Goal: Navigation & Orientation: Find specific page/section

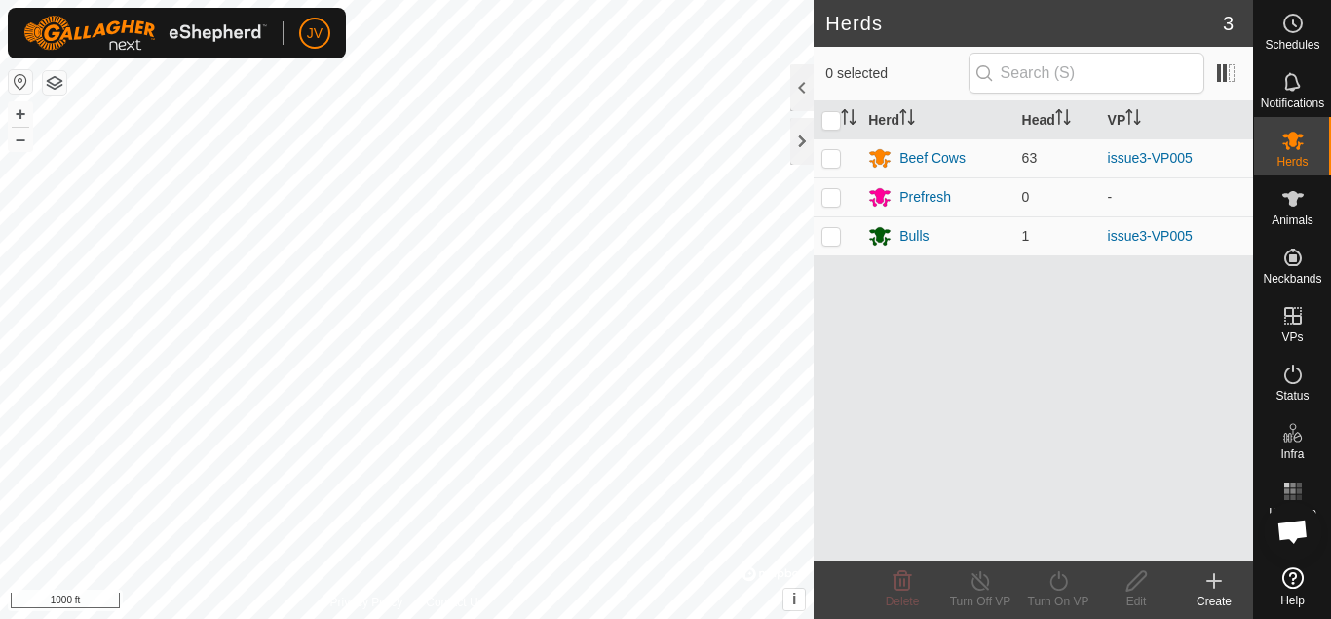
click at [55, 83] on button "button" at bounding box center [54, 82] width 23 height 23
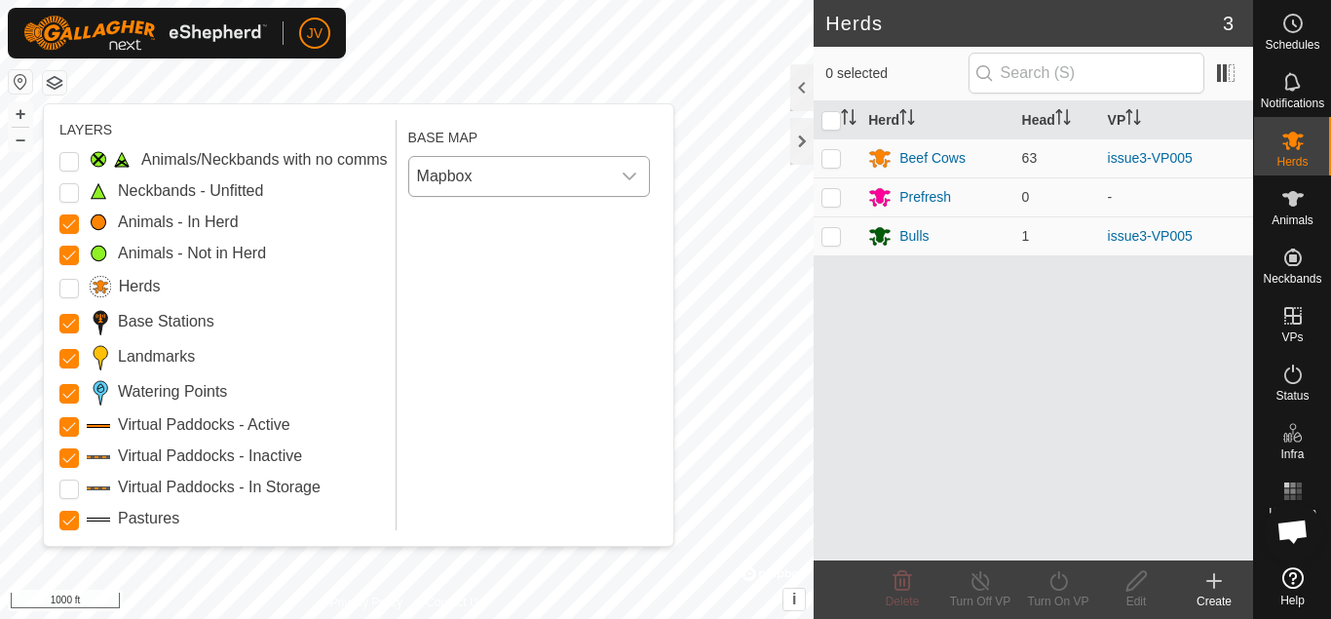
click at [633, 176] on icon "dropdown trigger" at bounding box center [630, 176] width 14 height 8
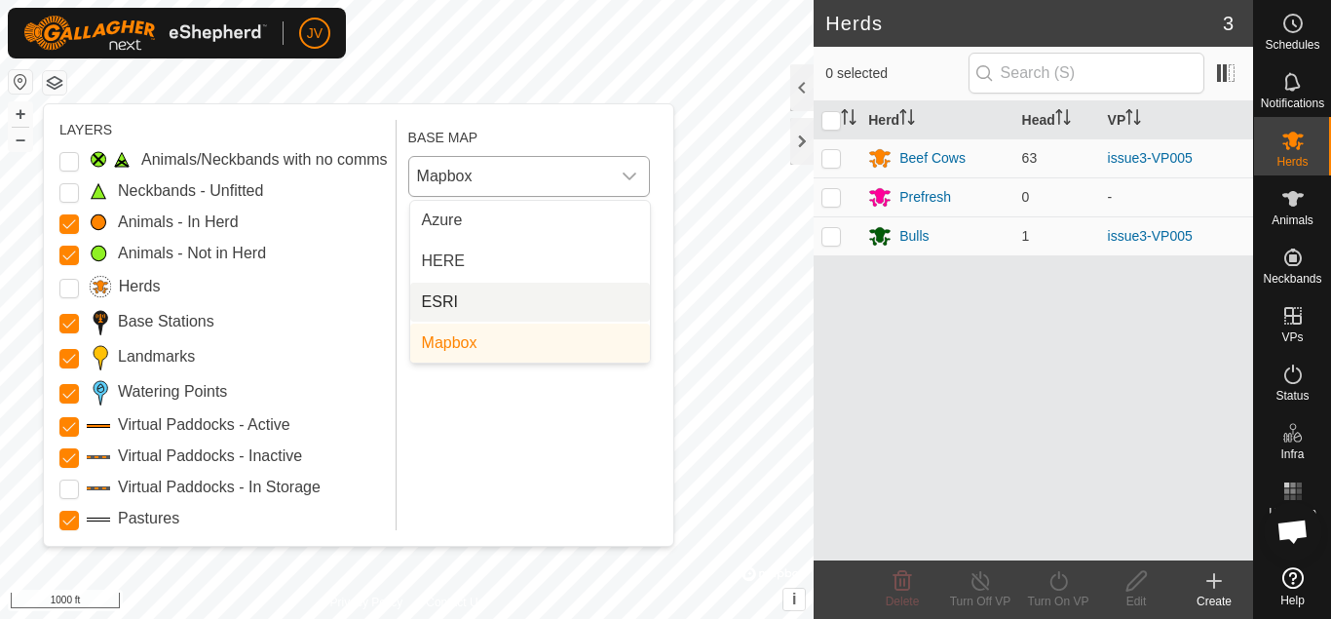
click at [449, 298] on li "ESRI" at bounding box center [530, 302] width 240 height 39
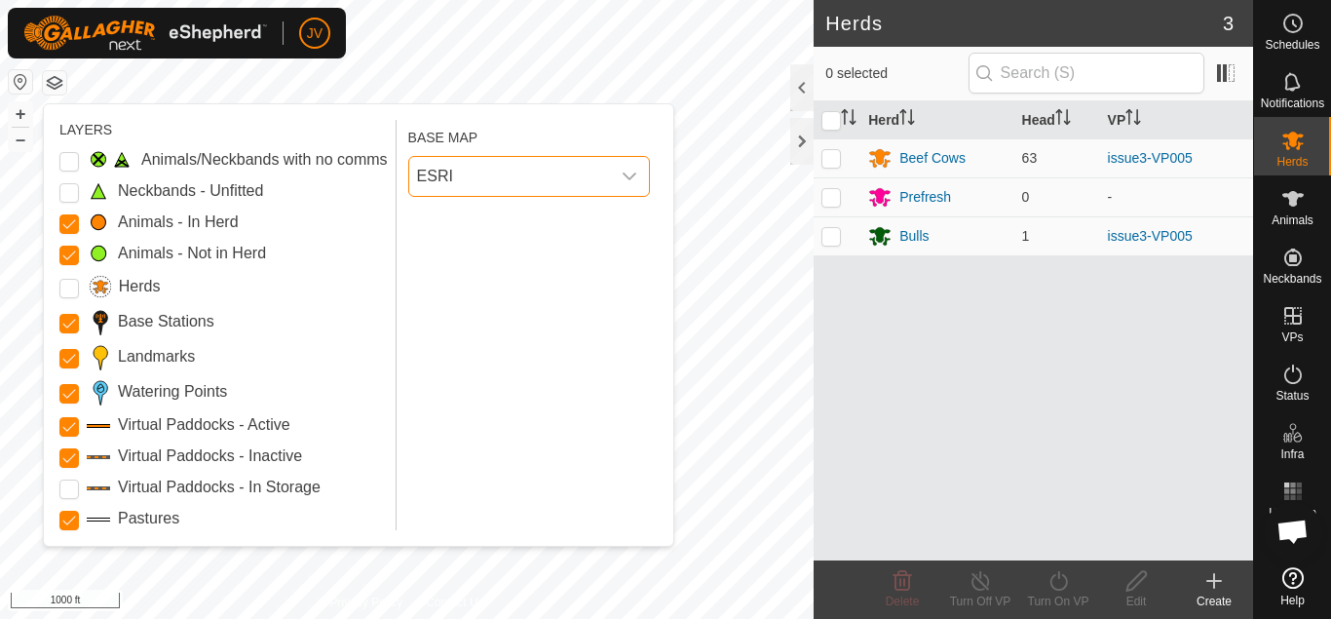
click at [55, 81] on button "button" at bounding box center [54, 82] width 23 height 23
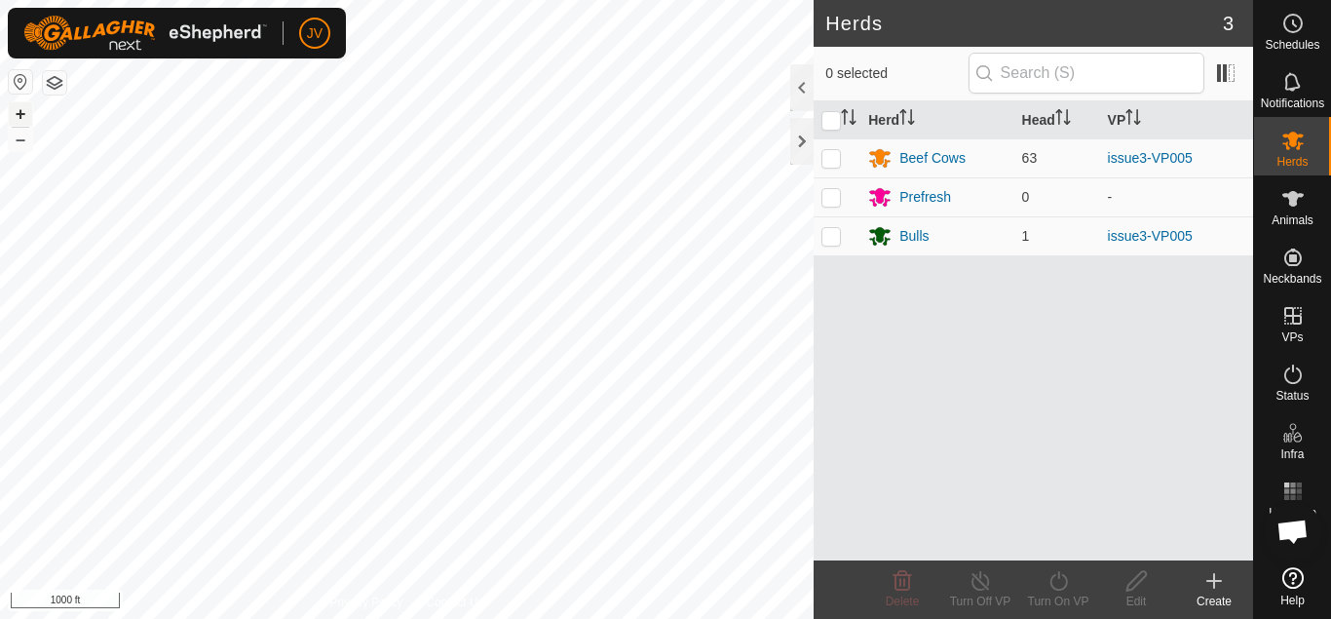
click at [18, 119] on button "+" at bounding box center [20, 113] width 23 height 23
click at [56, 81] on button "button" at bounding box center [54, 82] width 23 height 23
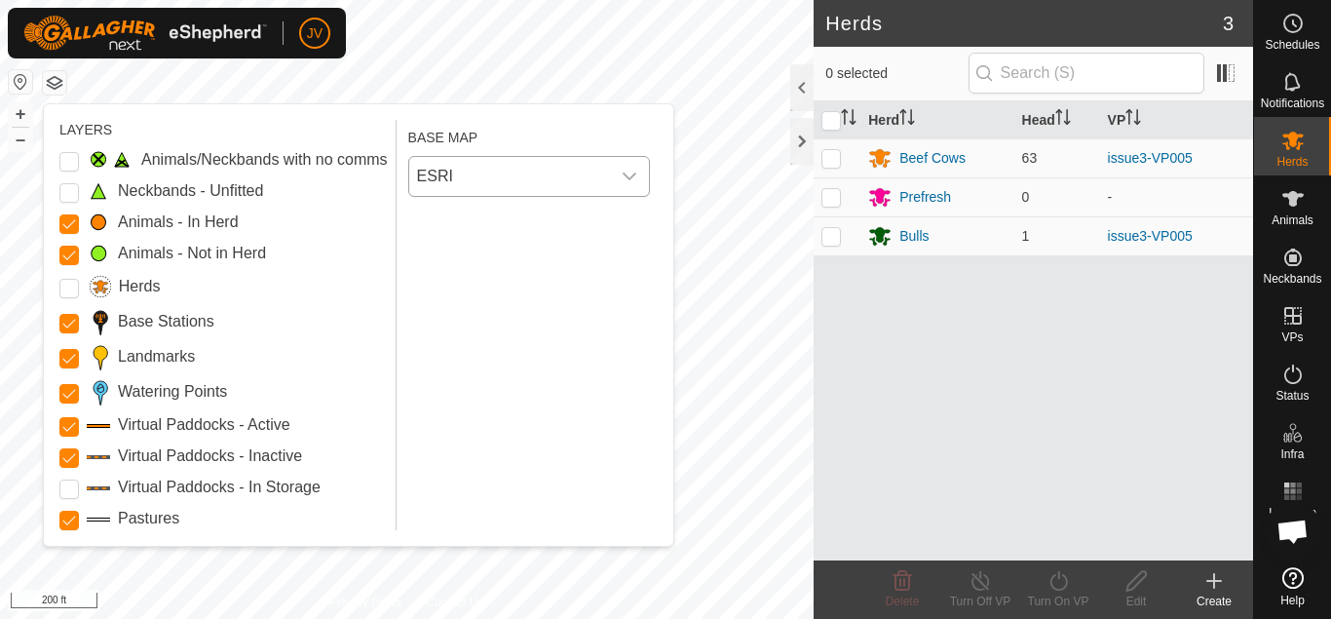
click at [627, 174] on icon "dropdown trigger" at bounding box center [630, 177] width 16 height 16
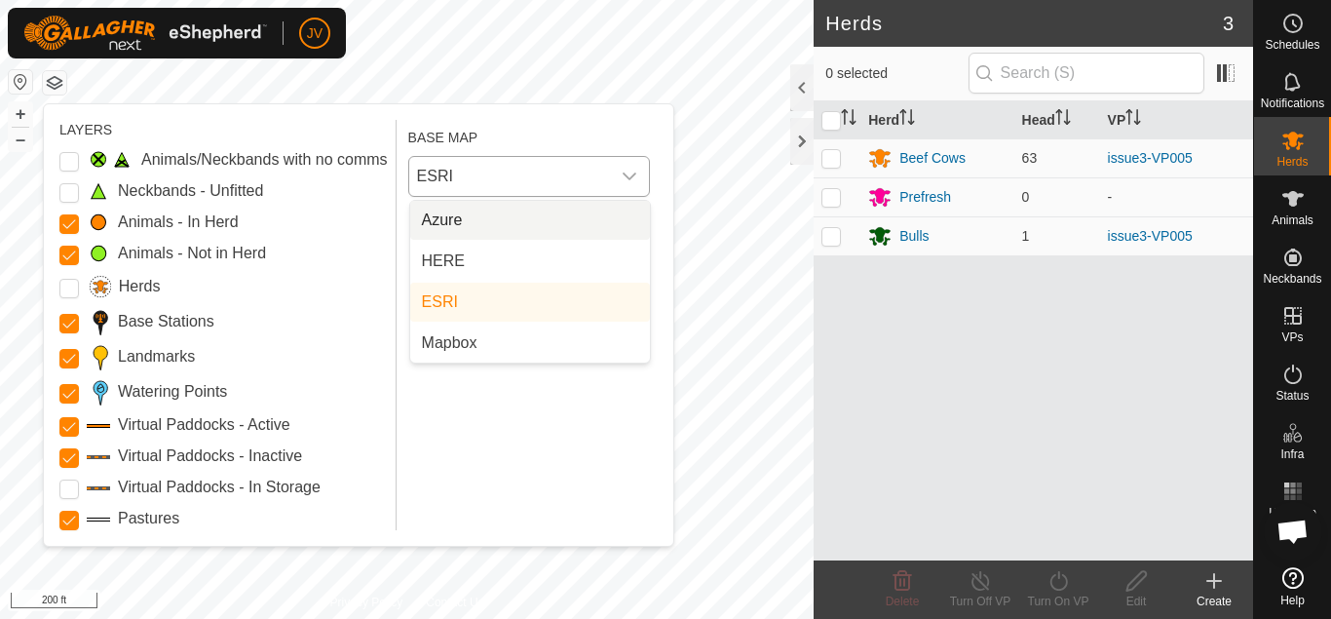
click at [458, 216] on li "Azure" at bounding box center [530, 220] width 240 height 39
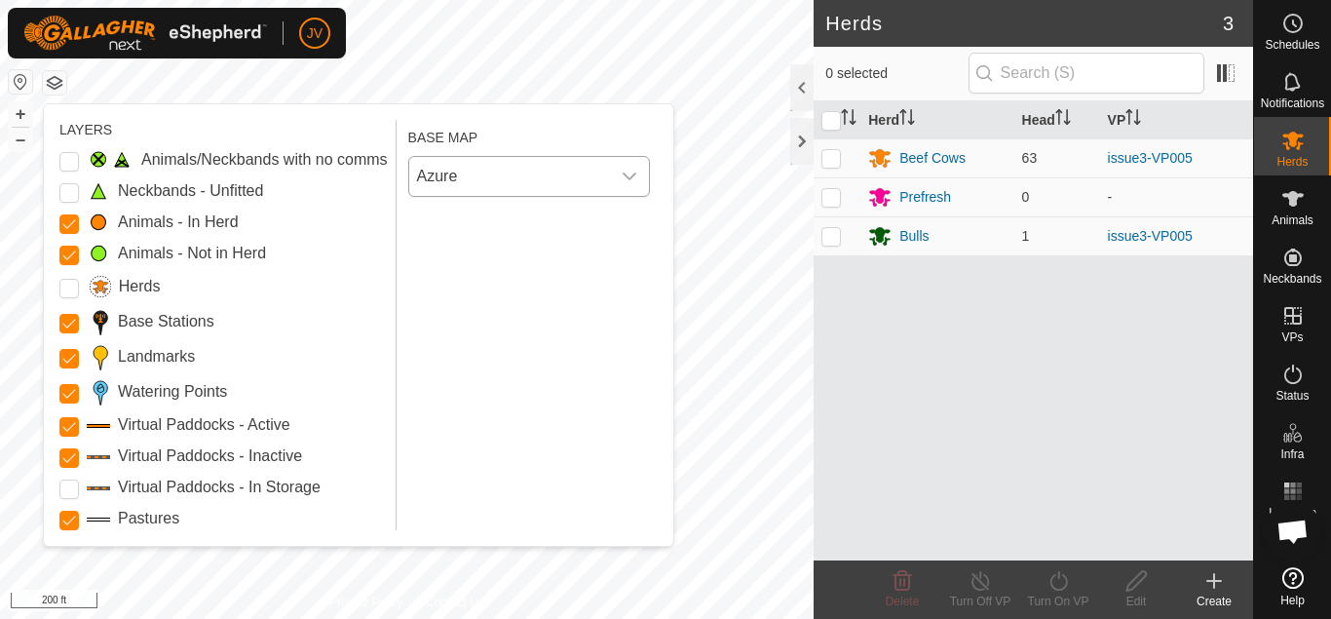
click at [63, 82] on button "button" at bounding box center [54, 82] width 23 height 23
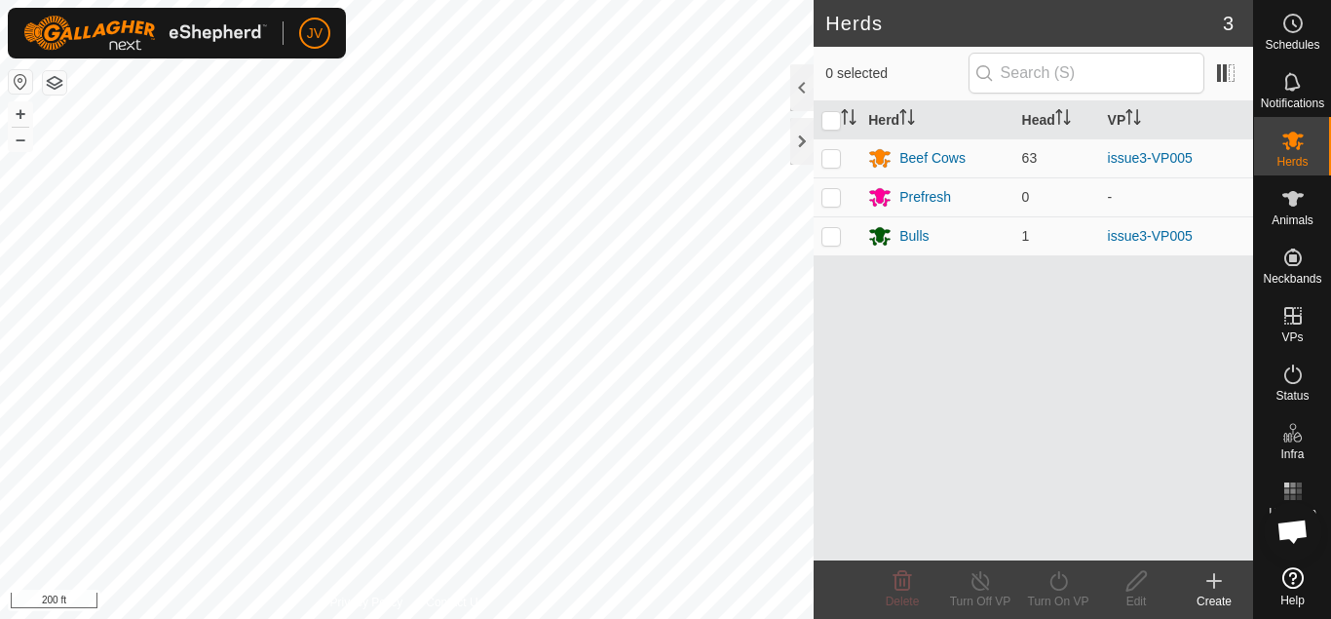
click at [52, 81] on button "button" at bounding box center [54, 82] width 23 height 23
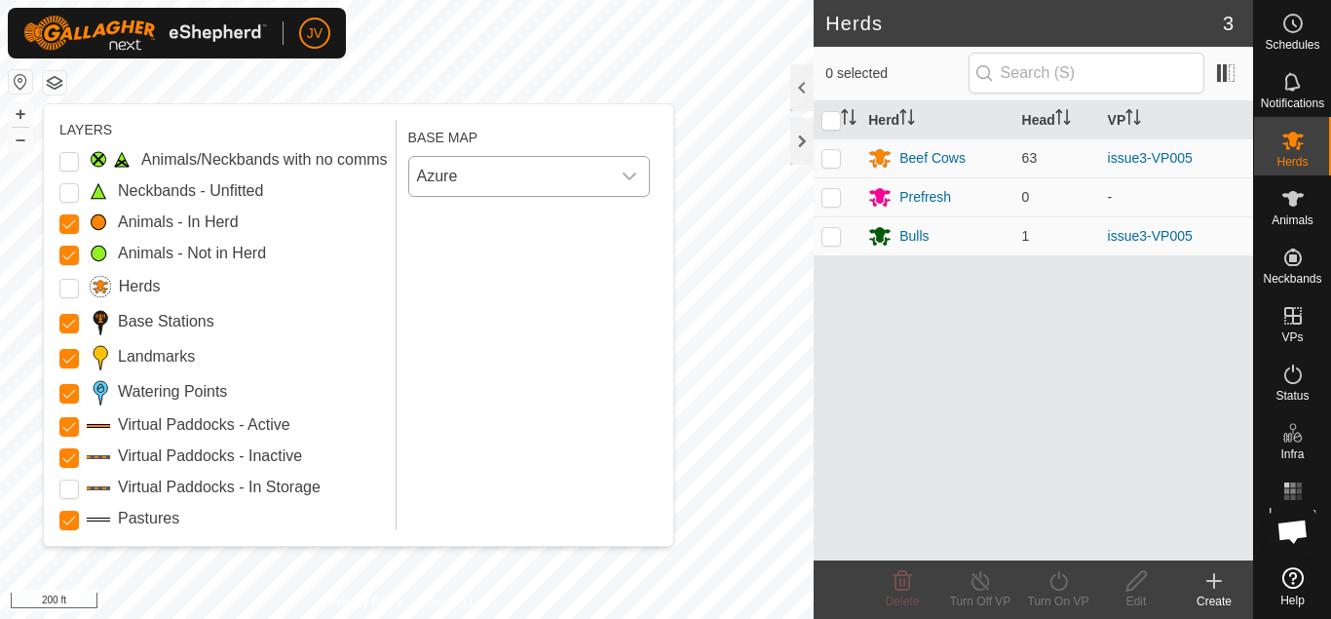
click at [625, 180] on icon "dropdown trigger" at bounding box center [630, 177] width 16 height 16
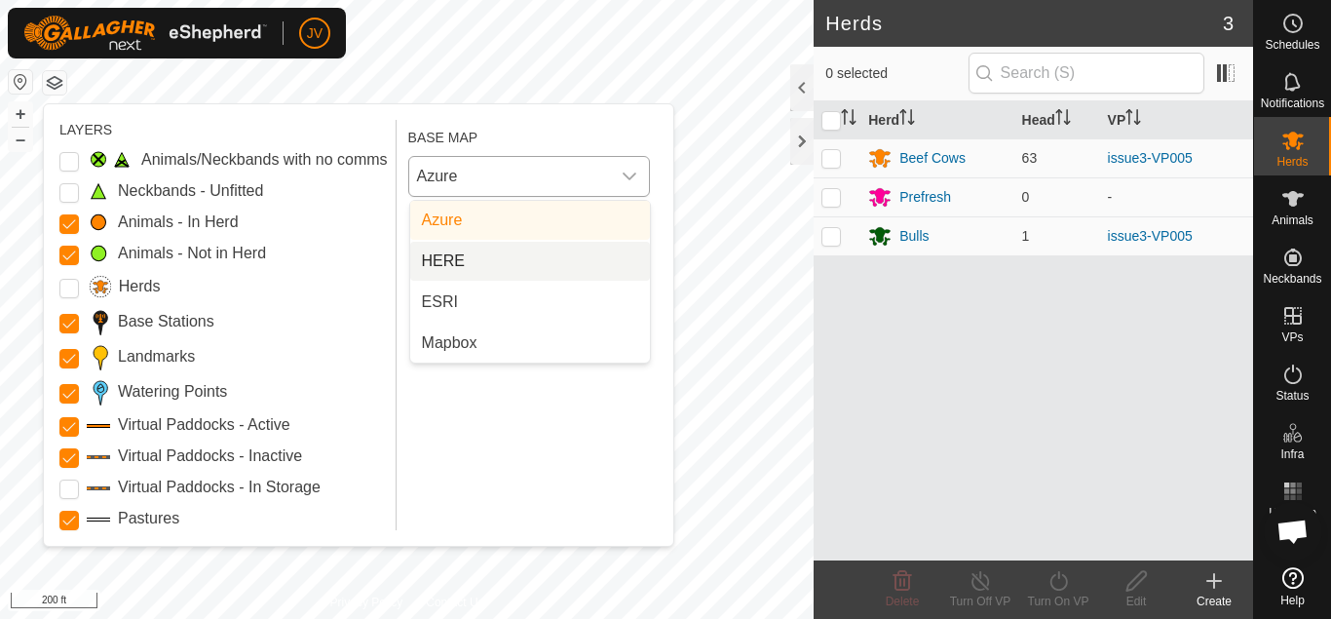
click at [463, 263] on li "HERE" at bounding box center [530, 261] width 240 height 39
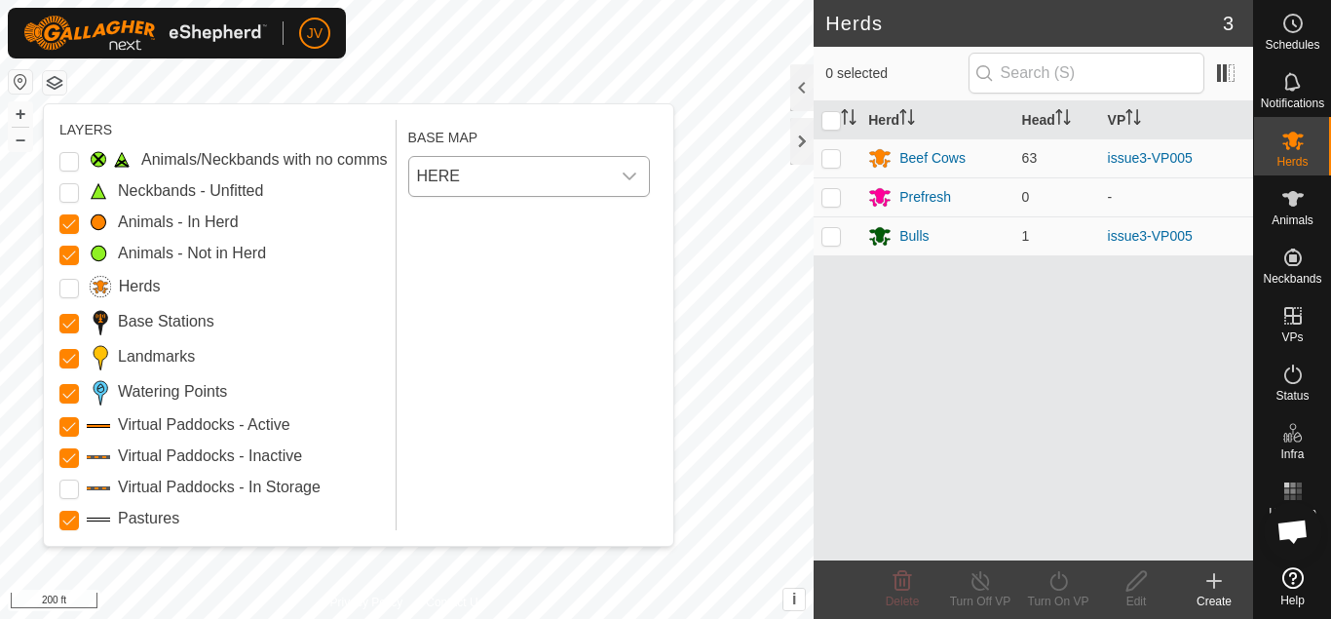
click at [58, 80] on button "button" at bounding box center [54, 82] width 23 height 23
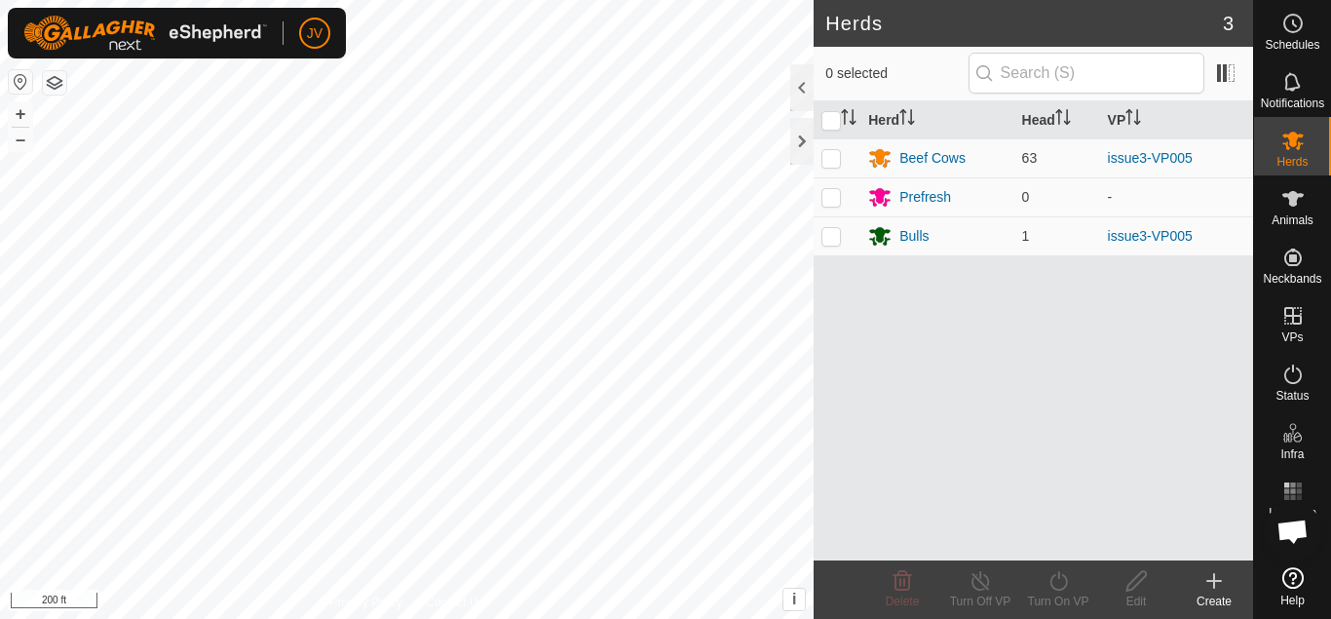
click at [58, 79] on button "button" at bounding box center [54, 82] width 23 height 23
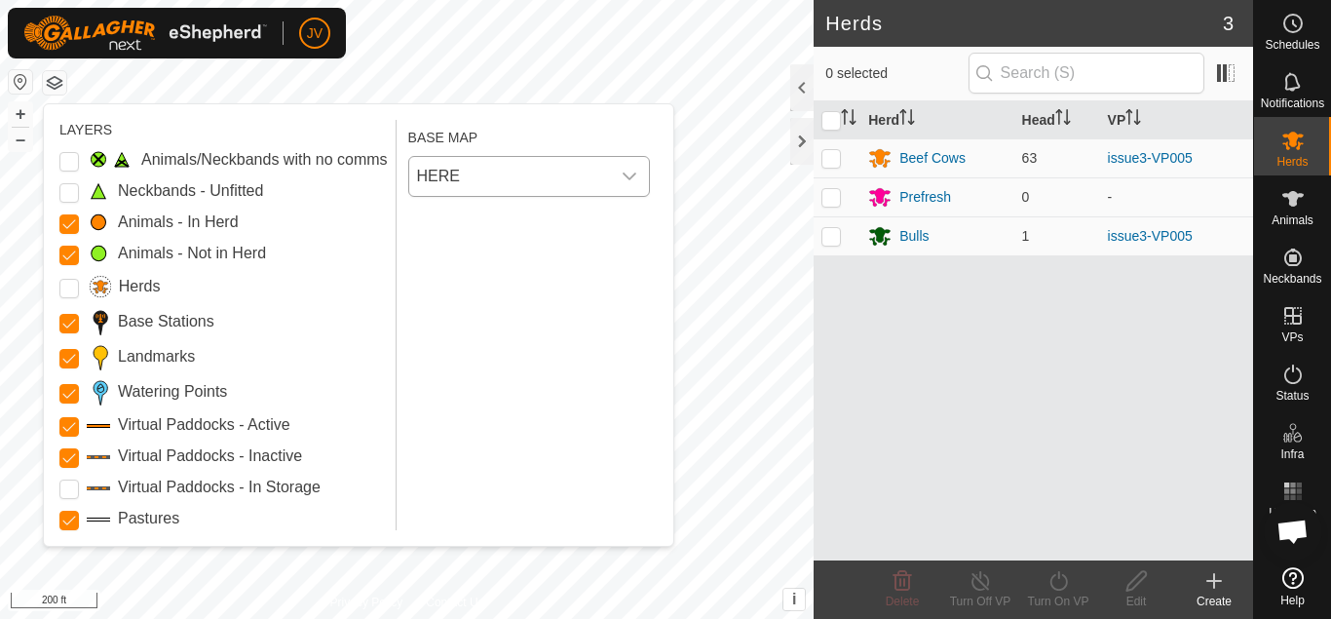
click at [631, 177] on icon "dropdown trigger" at bounding box center [630, 176] width 14 height 8
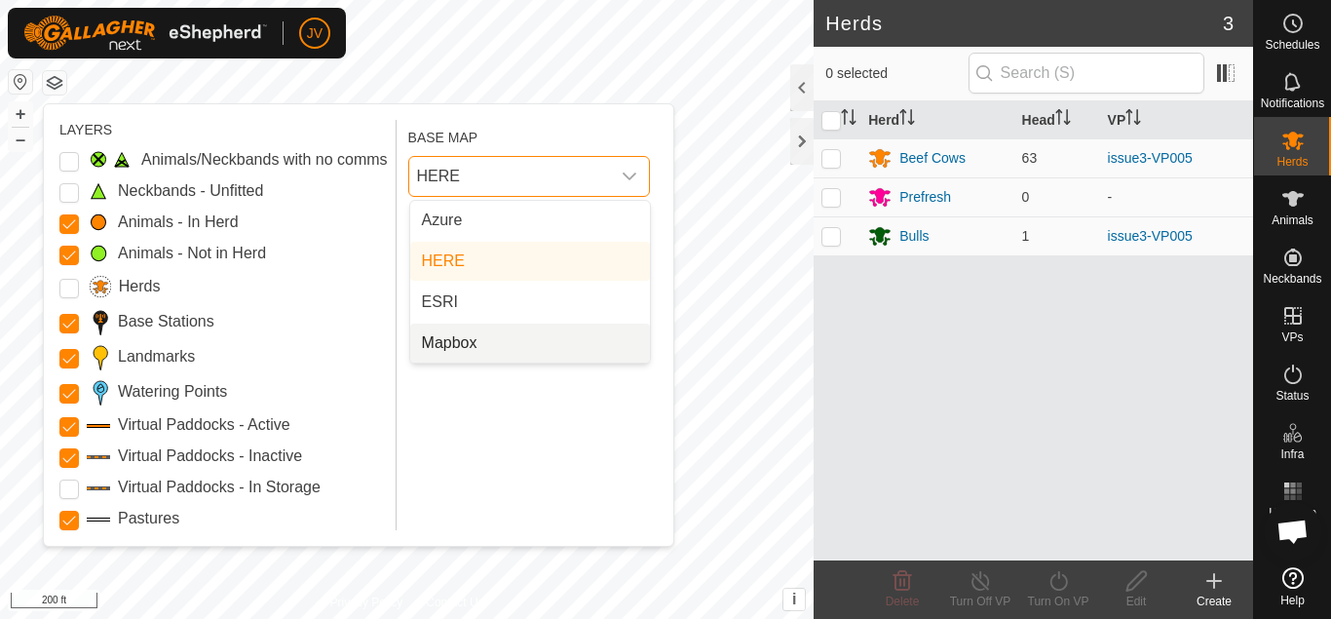
click at [469, 349] on li "Mapbox" at bounding box center [530, 342] width 240 height 39
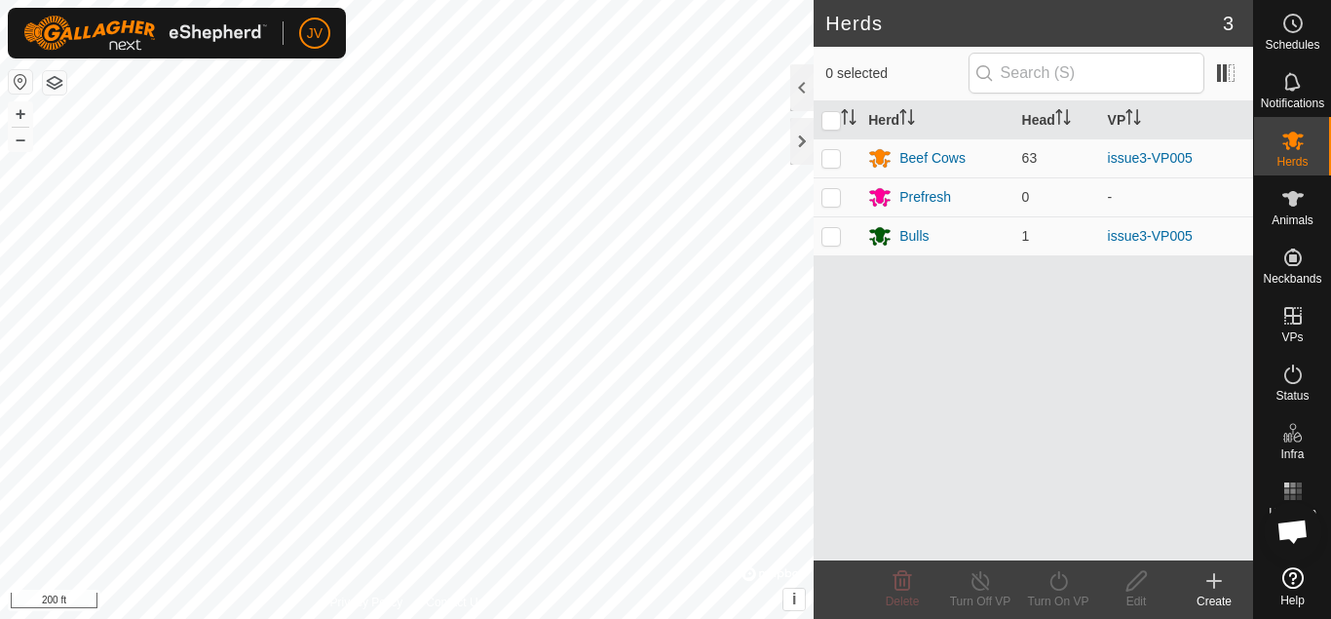
click at [57, 75] on button "button" at bounding box center [54, 82] width 23 height 23
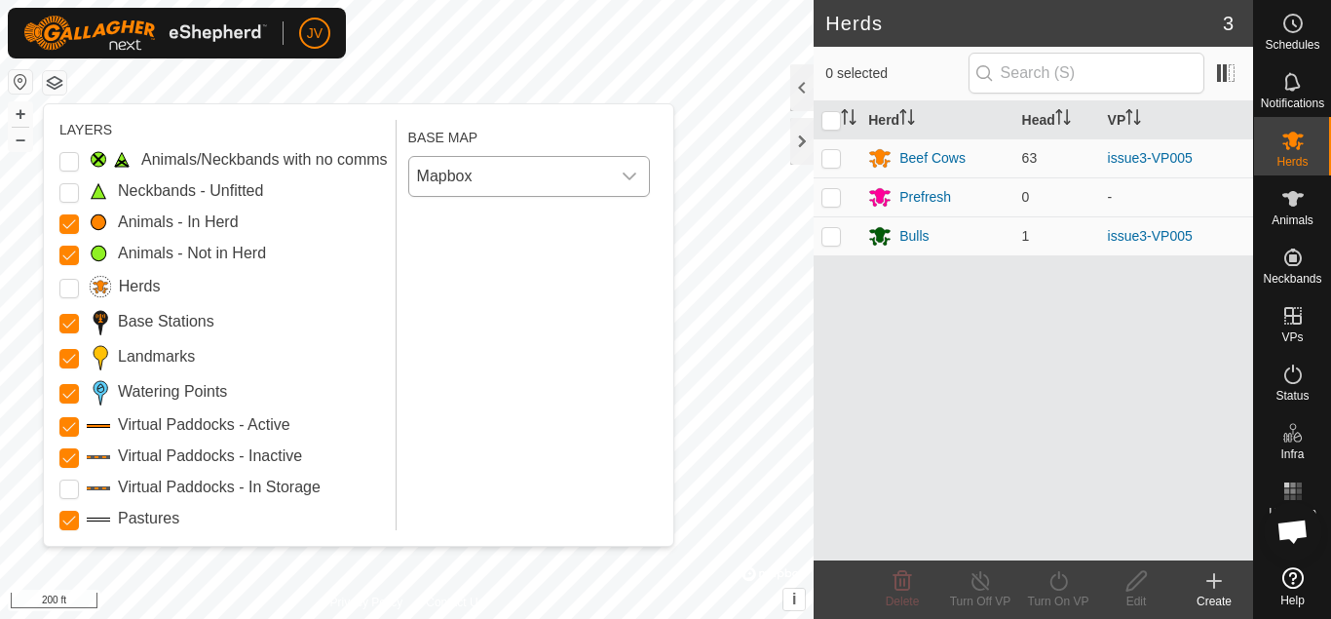
click at [629, 173] on icon "dropdown trigger" at bounding box center [630, 177] width 16 height 16
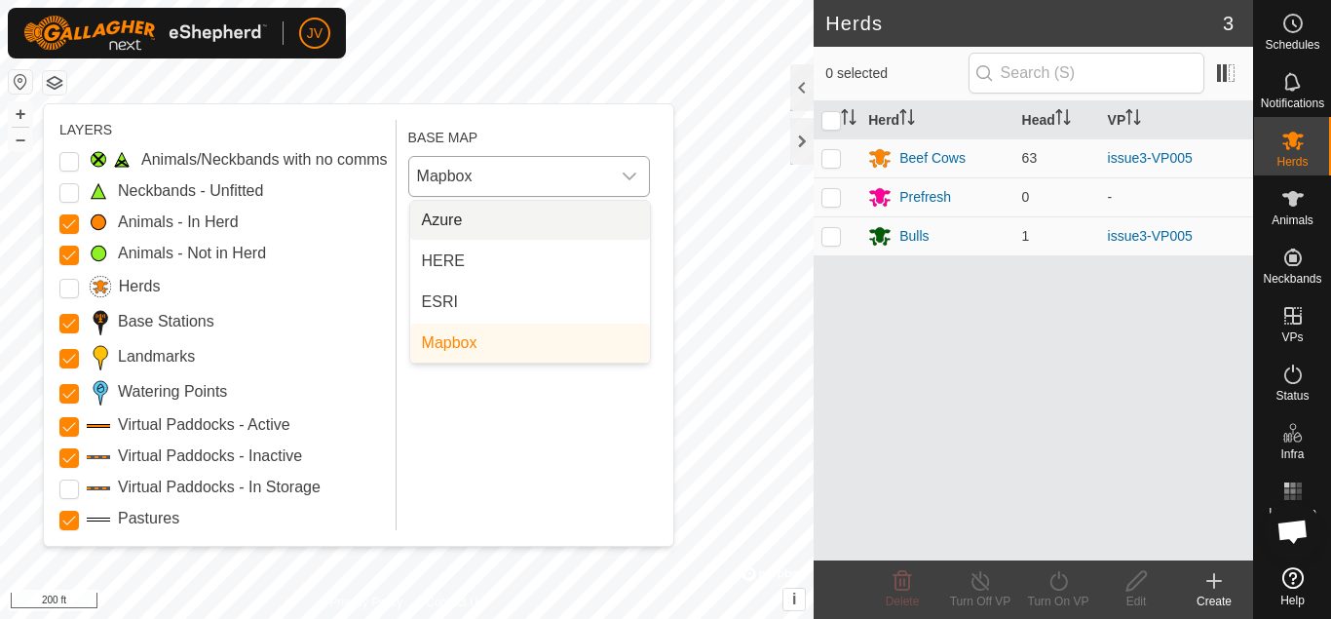
click at [456, 225] on li "Azure" at bounding box center [530, 220] width 240 height 39
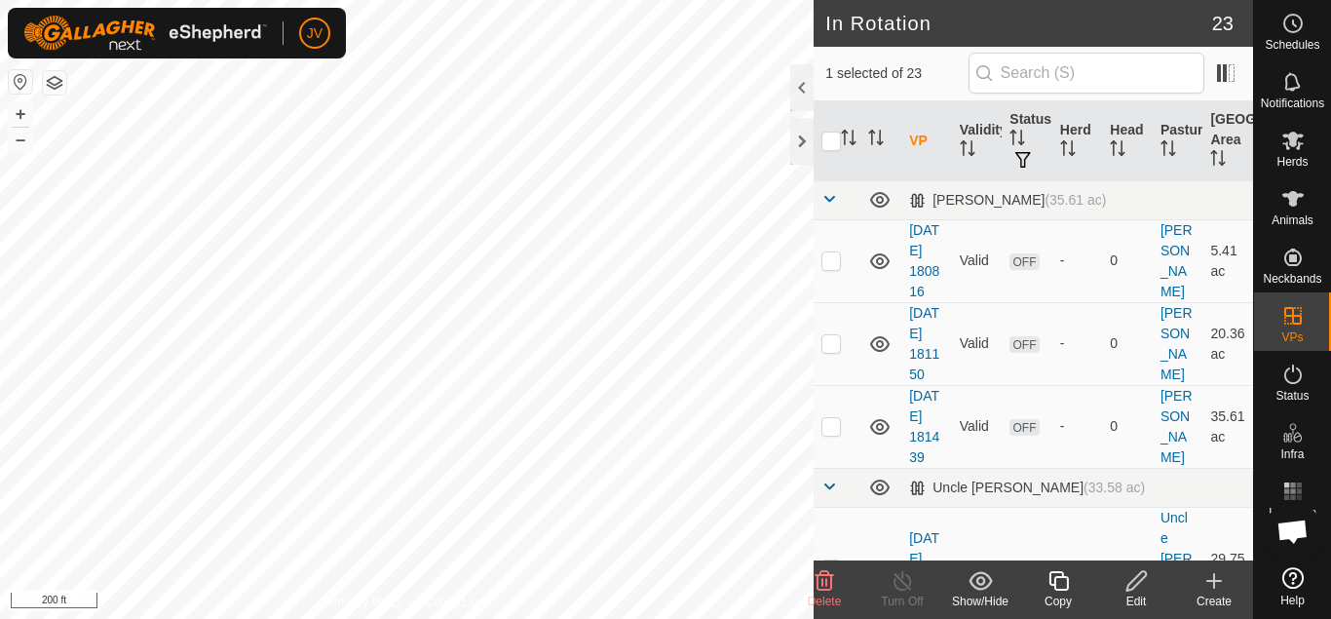
click at [53, 87] on button "button" at bounding box center [54, 82] width 23 height 23
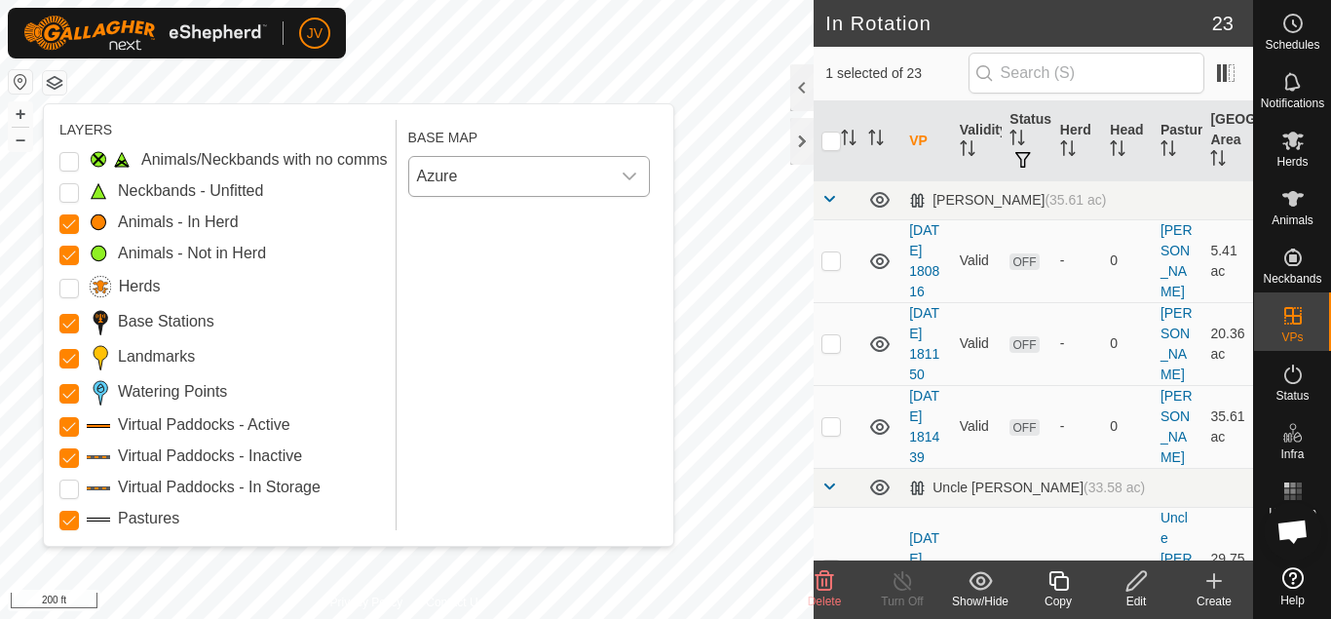
click at [627, 171] on icon "dropdown trigger" at bounding box center [630, 177] width 16 height 16
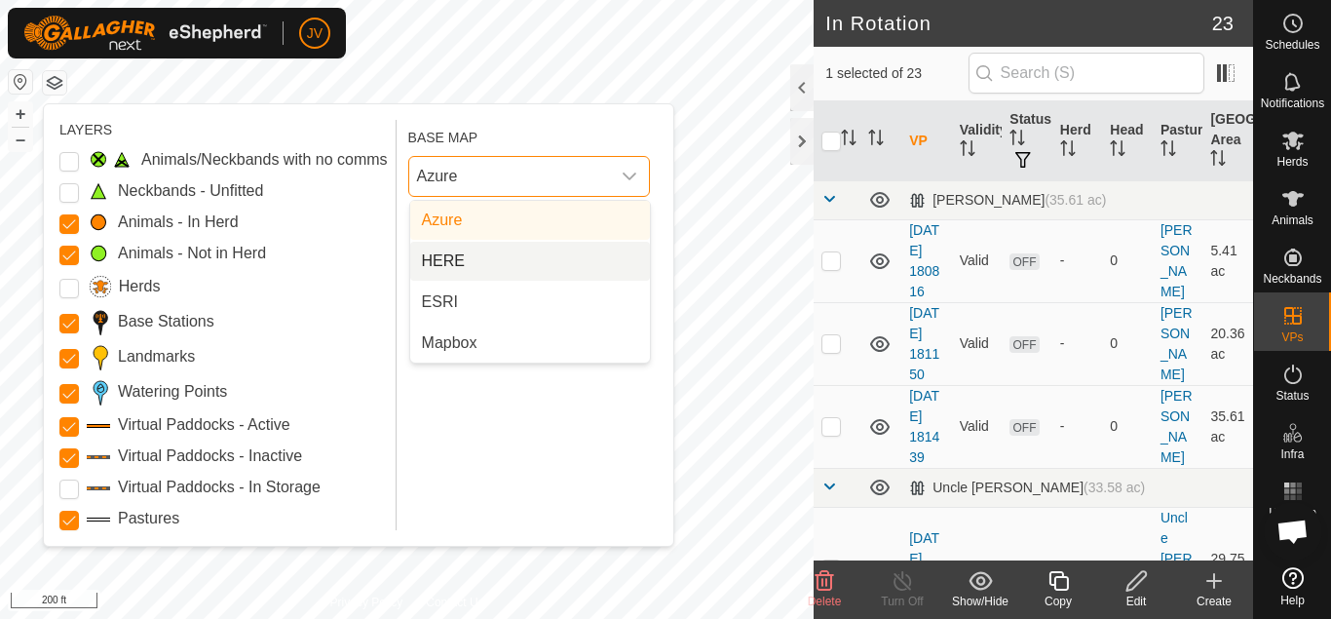
click at [523, 267] on li "HERE" at bounding box center [530, 261] width 240 height 39
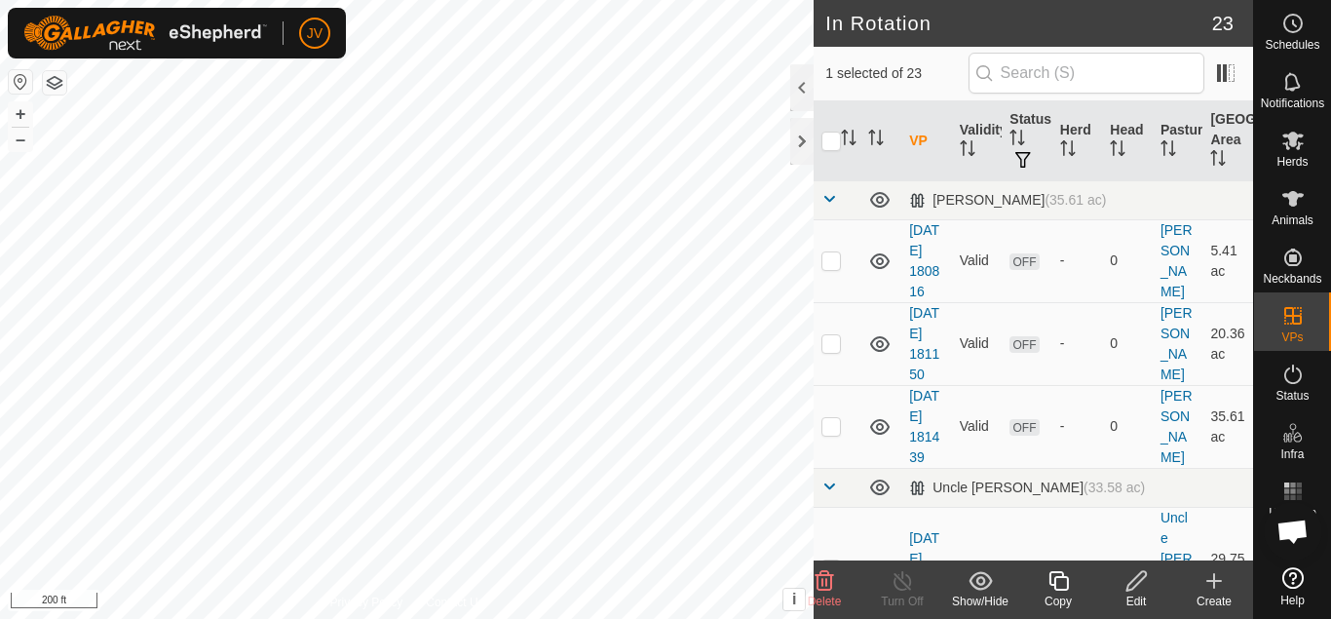
checkbox input "false"
click at [60, 85] on button "button" at bounding box center [54, 82] width 23 height 23
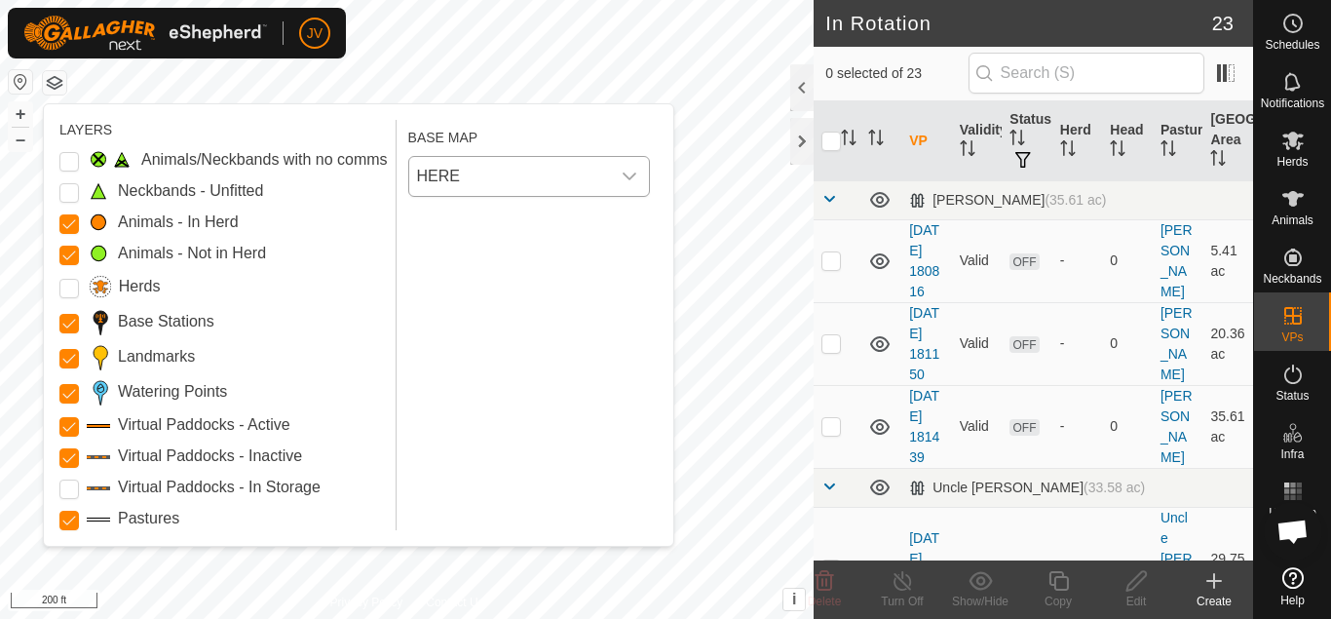
click at [627, 171] on icon "dropdown trigger" at bounding box center [630, 177] width 16 height 16
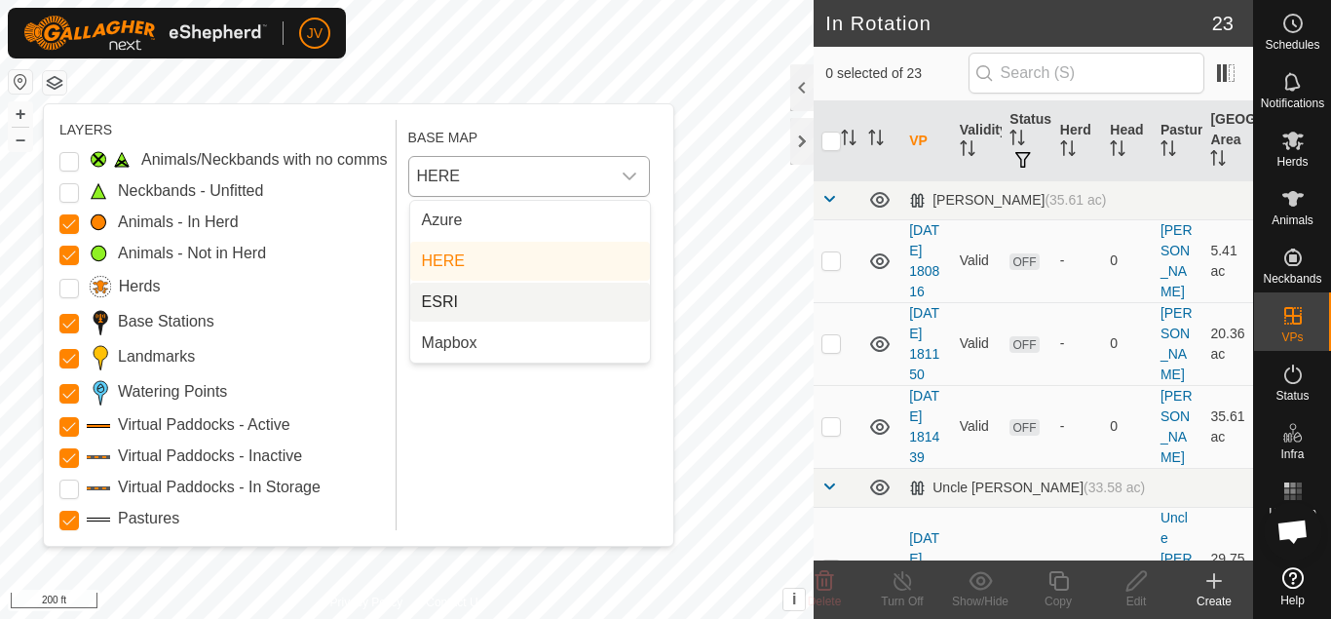
click at [478, 302] on li "ESRI" at bounding box center [530, 302] width 240 height 39
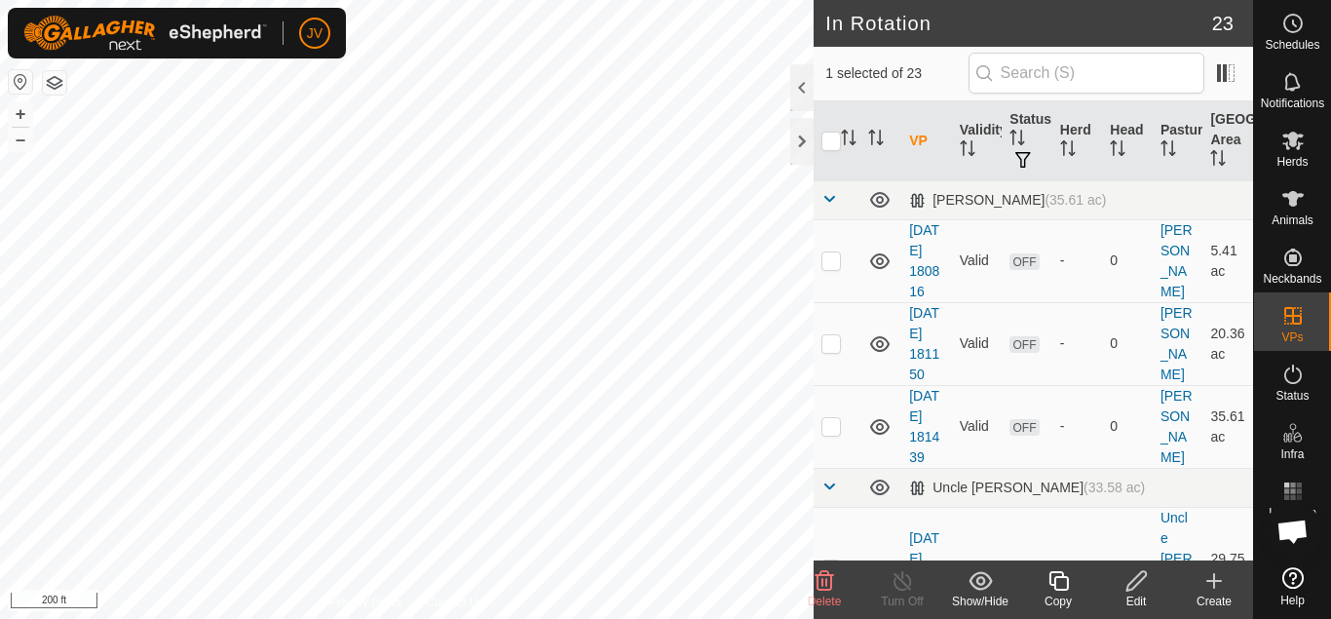
checkbox input "false"
checkbox input "true"
checkbox input "false"
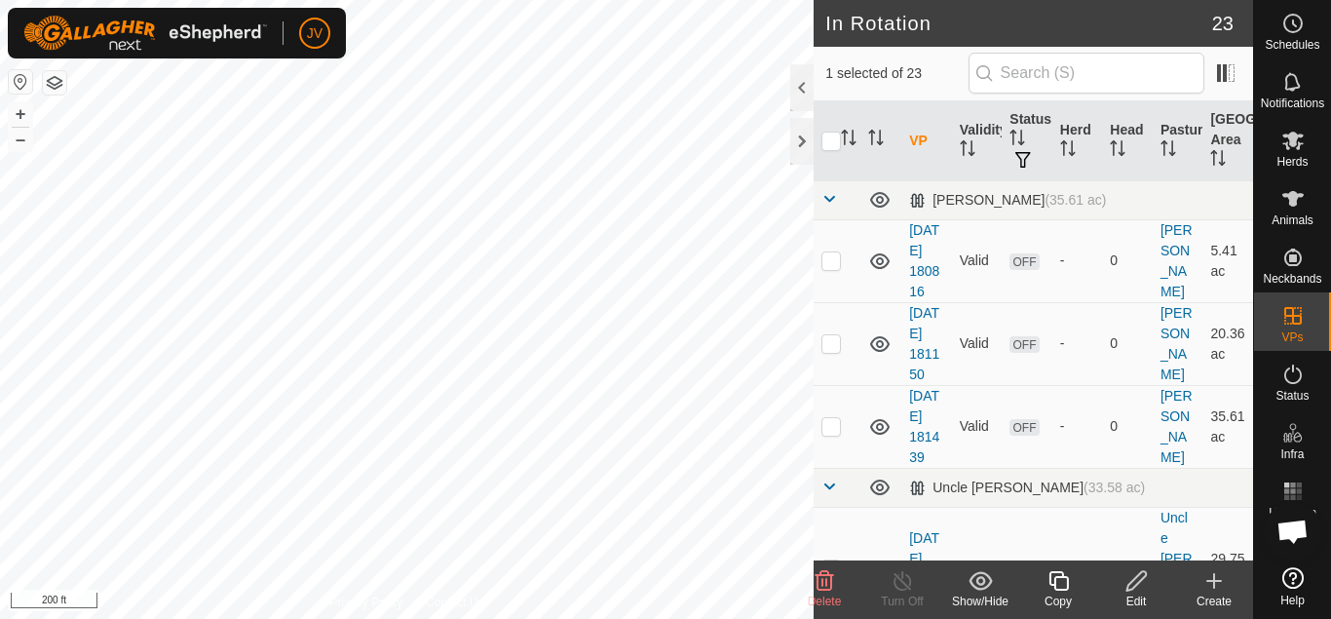
checkbox input "true"
checkbox input "false"
click at [20, 145] on button "–" at bounding box center [20, 139] width 23 height 23
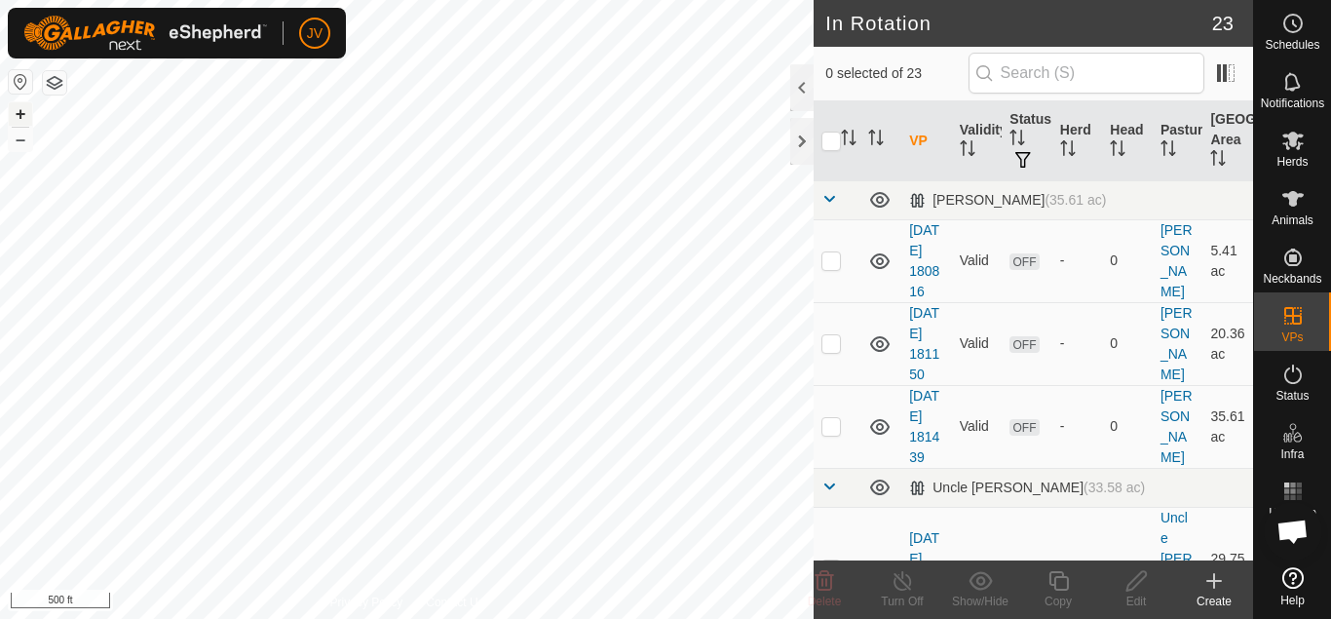
click at [23, 117] on button "+" at bounding box center [20, 113] width 23 height 23
click at [20, 142] on button "–" at bounding box center [20, 139] width 23 height 23
click at [52, 84] on button "button" at bounding box center [54, 82] width 23 height 23
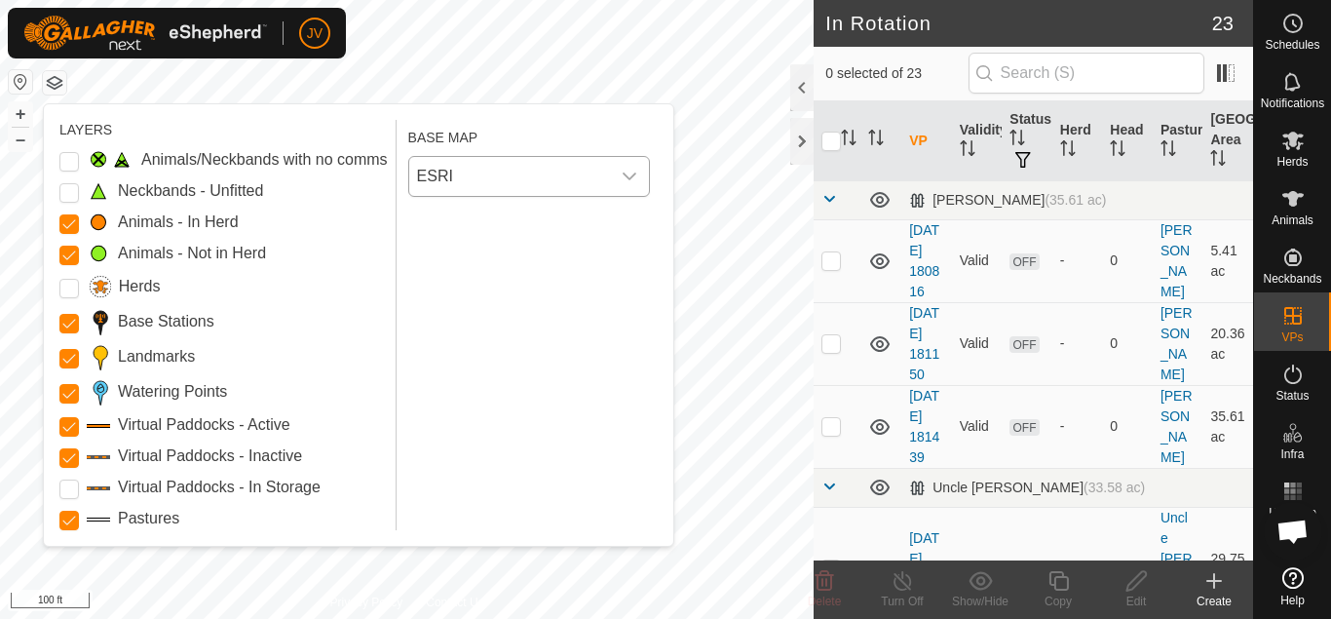
click at [626, 175] on icon "dropdown trigger" at bounding box center [630, 176] width 14 height 8
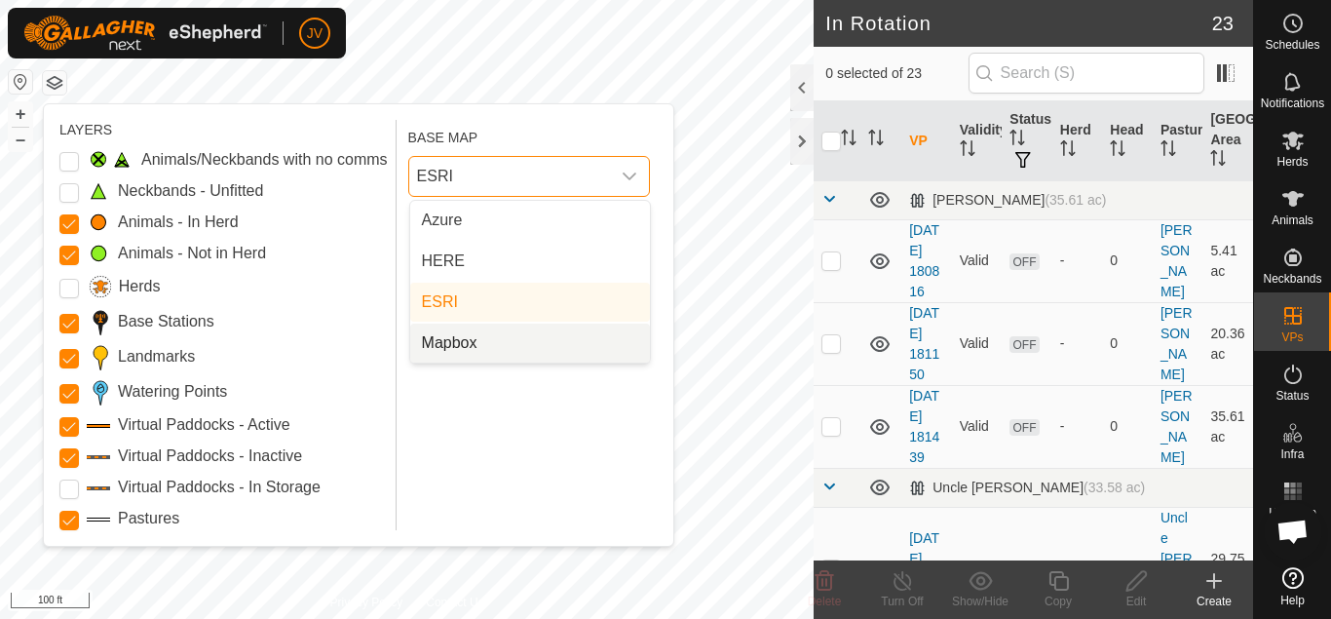
click at [472, 346] on li "Mapbox" at bounding box center [530, 342] width 240 height 39
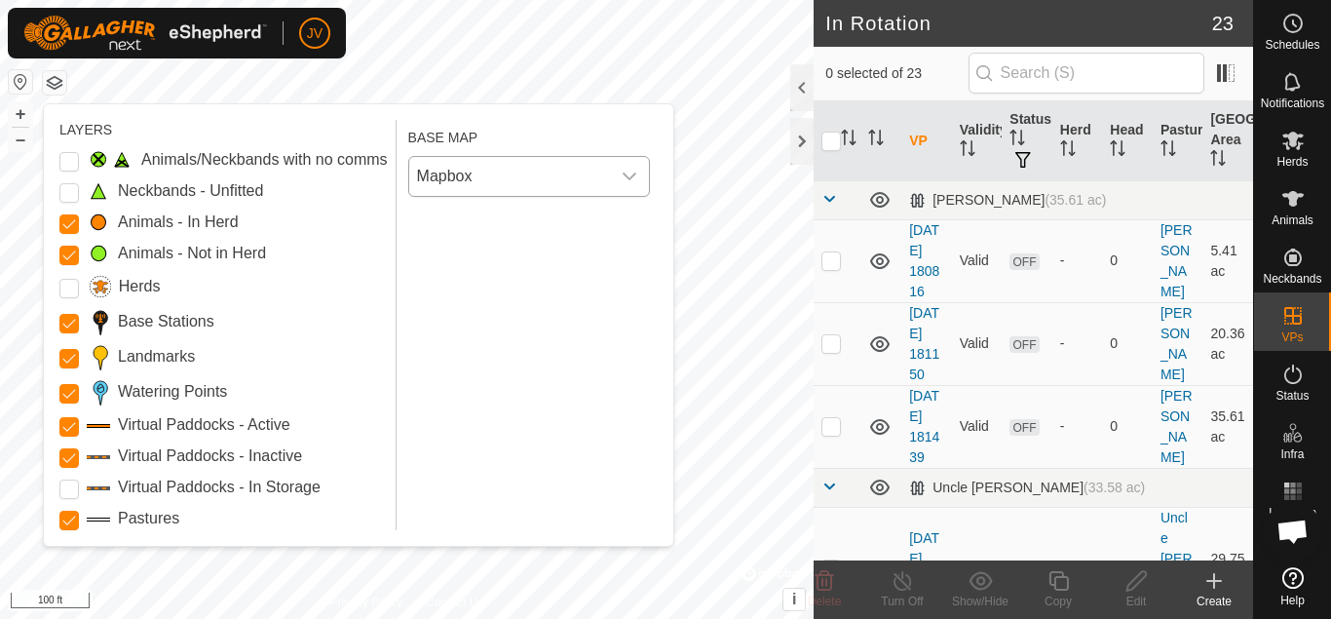
click at [54, 83] on button "button" at bounding box center [54, 82] width 23 height 23
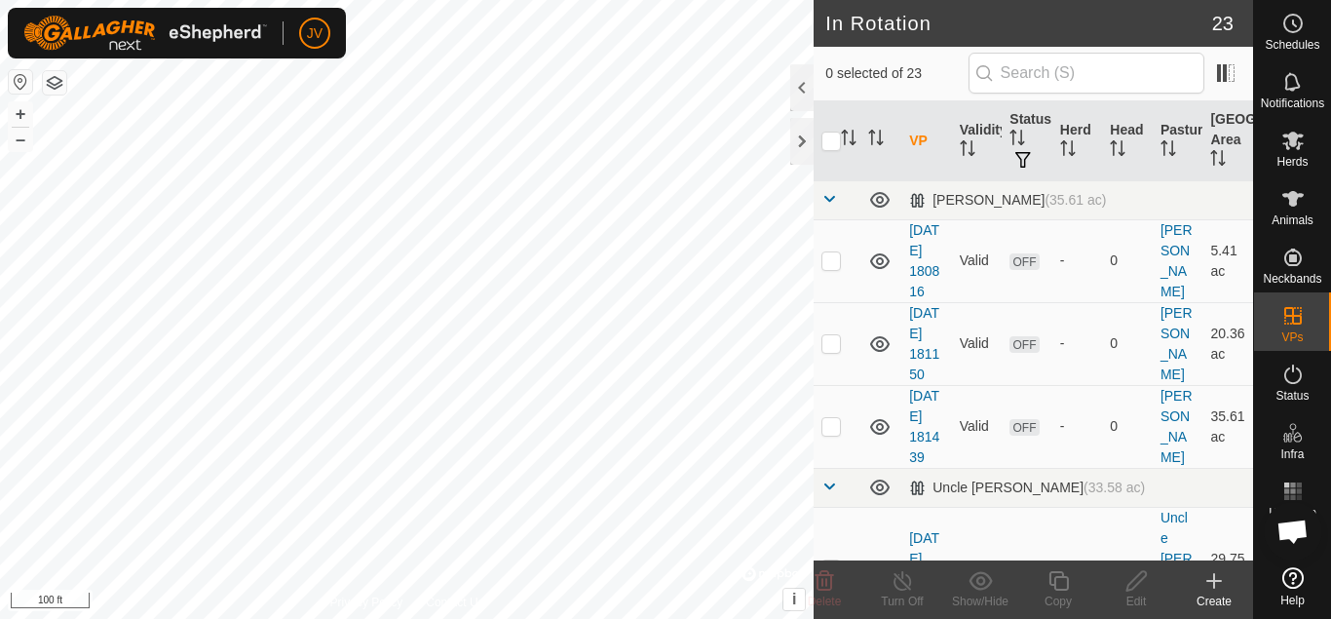
click at [54, 83] on button "button" at bounding box center [54, 82] width 23 height 23
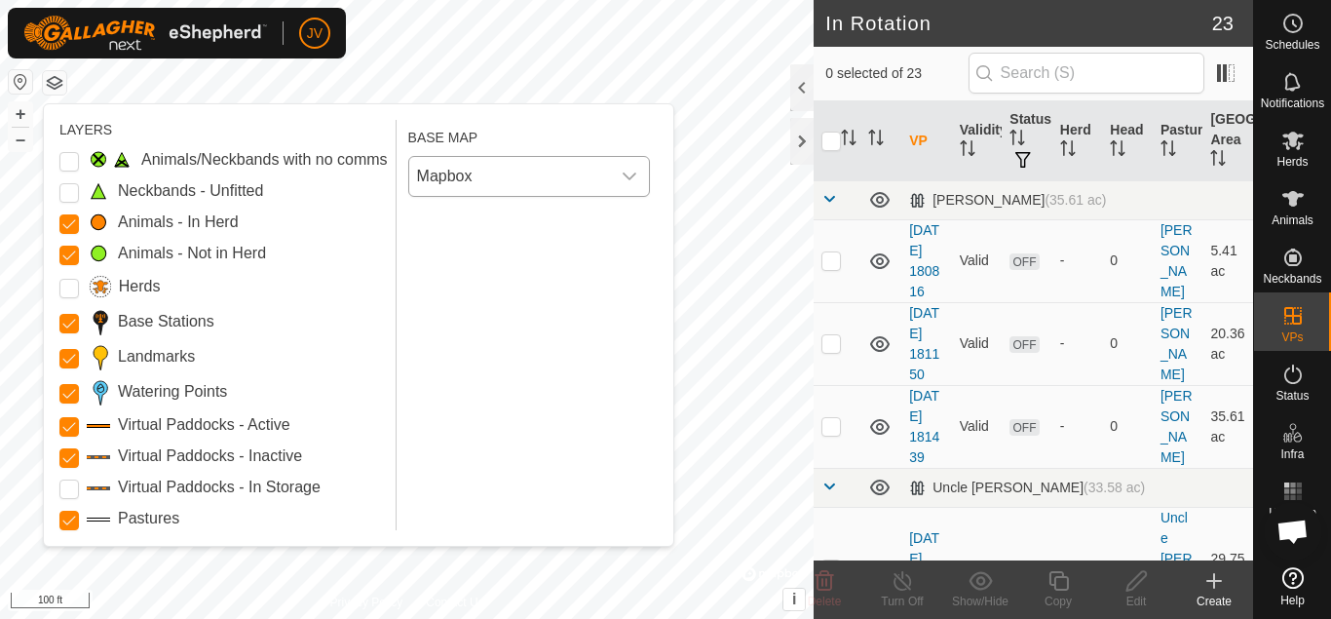
click at [634, 171] on icon "dropdown trigger" at bounding box center [630, 177] width 16 height 16
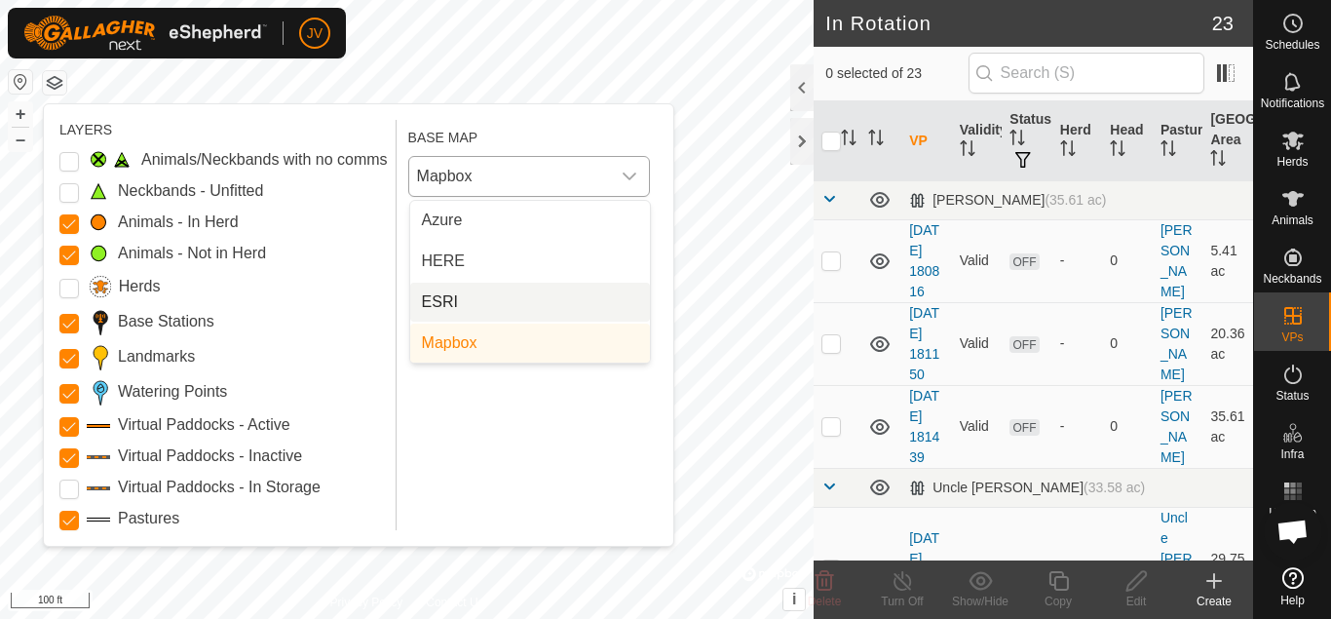
click at [465, 307] on li "ESRI" at bounding box center [530, 302] width 240 height 39
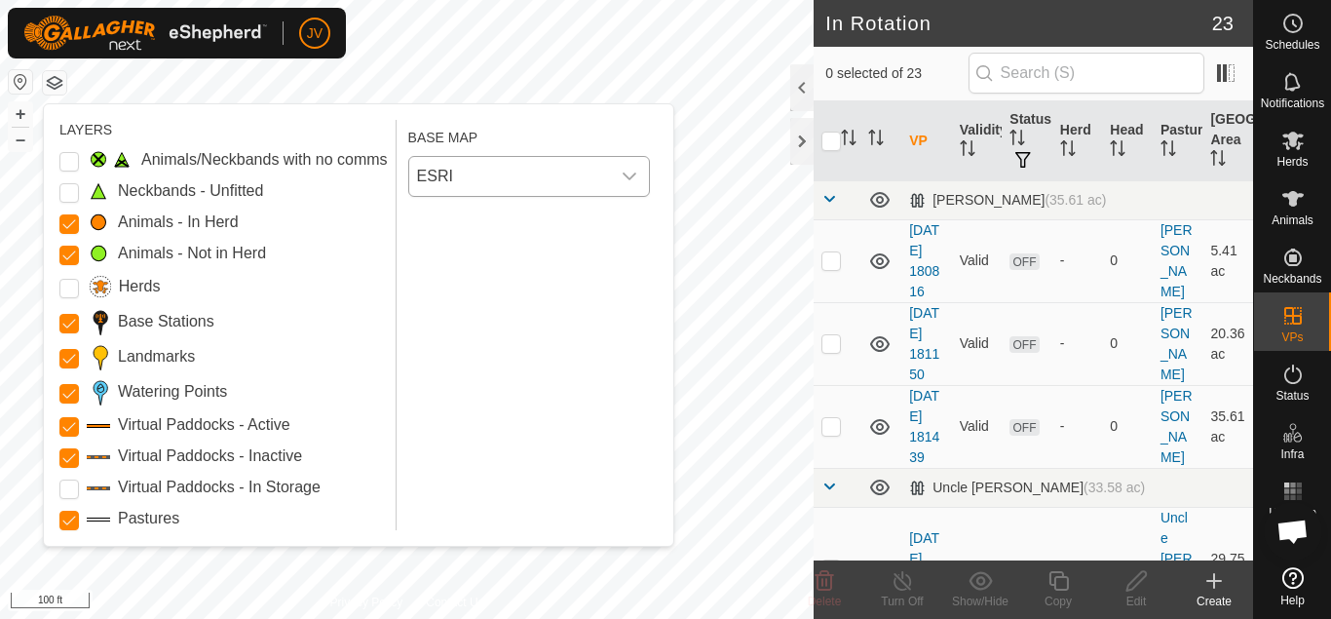
click at [57, 81] on button "button" at bounding box center [54, 82] width 23 height 23
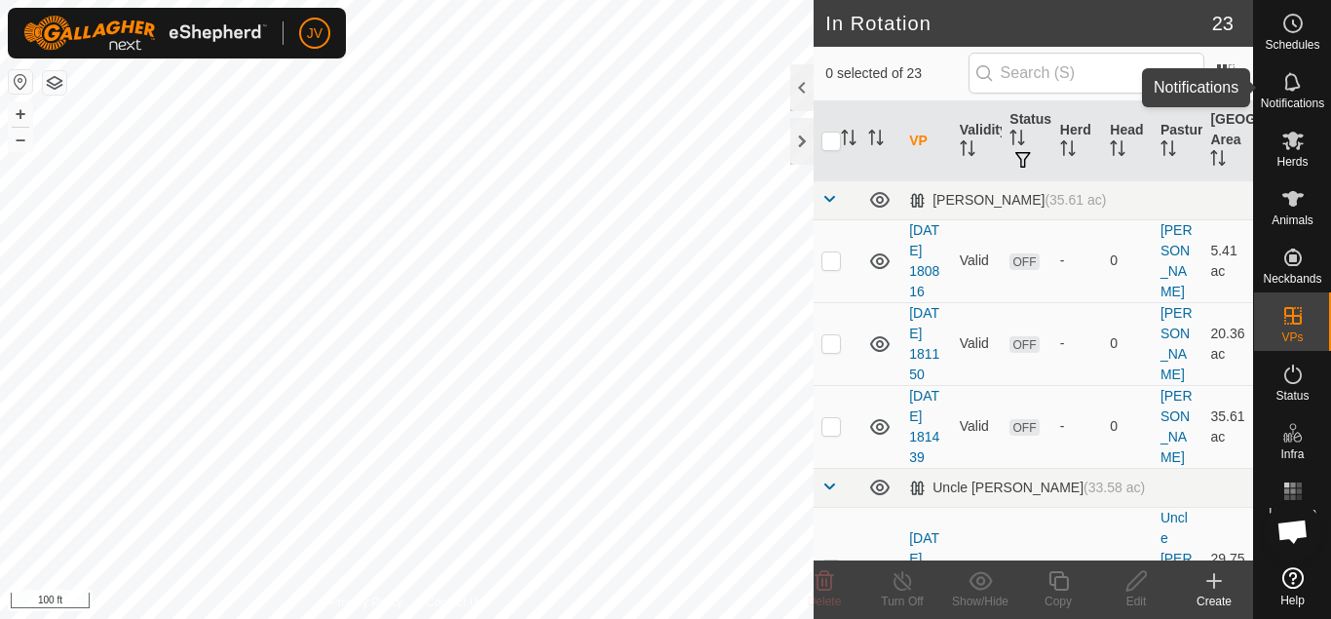
click at [1297, 88] on icon at bounding box center [1292, 81] width 16 height 19
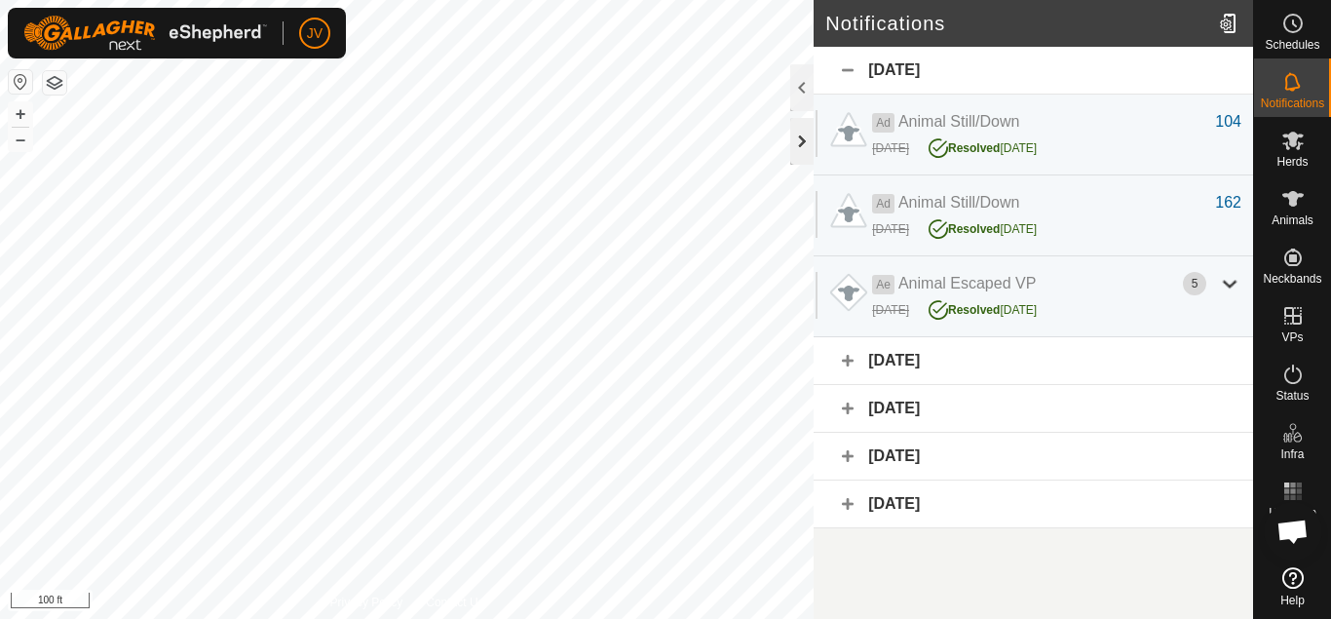
click at [803, 140] on div at bounding box center [801, 141] width 23 height 47
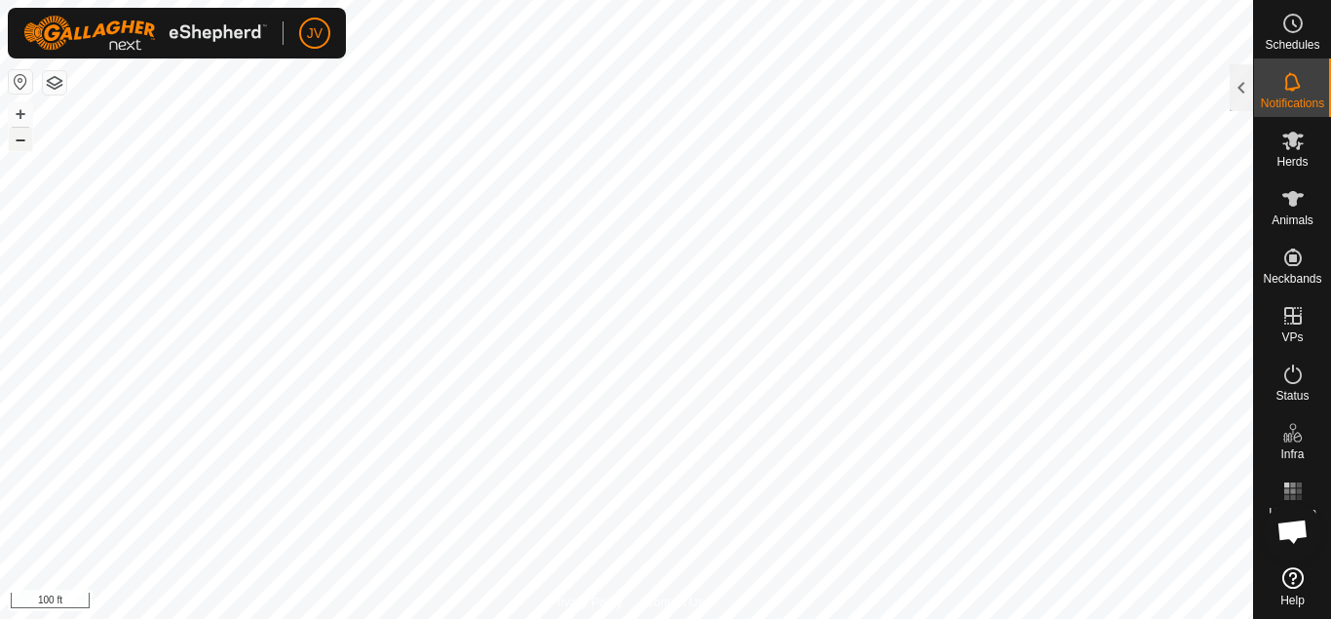
click at [21, 138] on button "–" at bounding box center [20, 139] width 23 height 23
click at [19, 142] on button "–" at bounding box center [20, 139] width 23 height 23
